Goal: Information Seeking & Learning: Learn about a topic

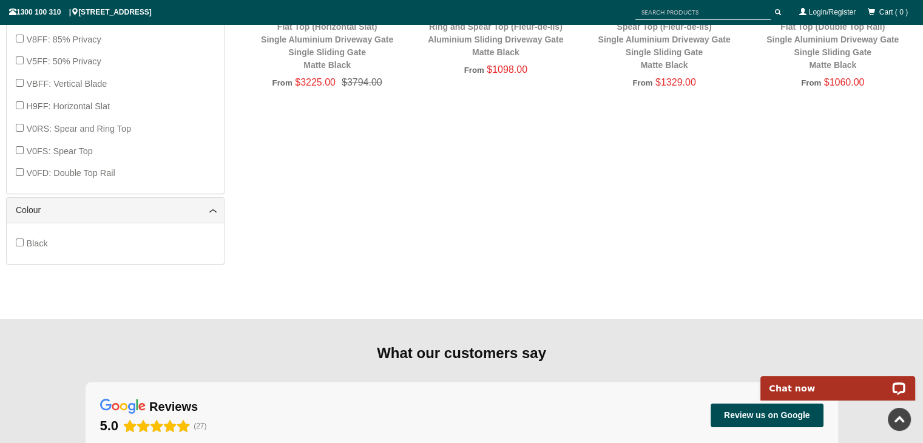
scroll to position [455, 0]
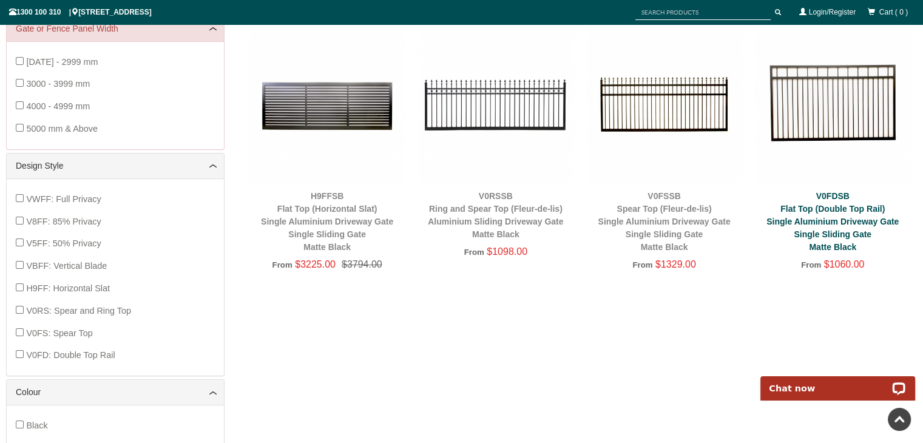
click at [798, 225] on link "V0FDSB Flat Top (Double Top Rail) Single Aluminium Driveway Gate Single Sliding…" at bounding box center [832, 221] width 132 height 61
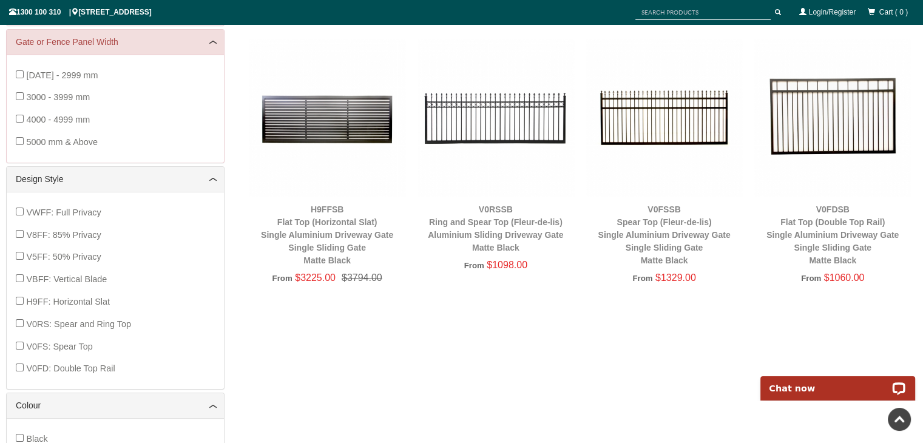
scroll to position [394, 0]
